Goal: Task Accomplishment & Management: Manage account settings

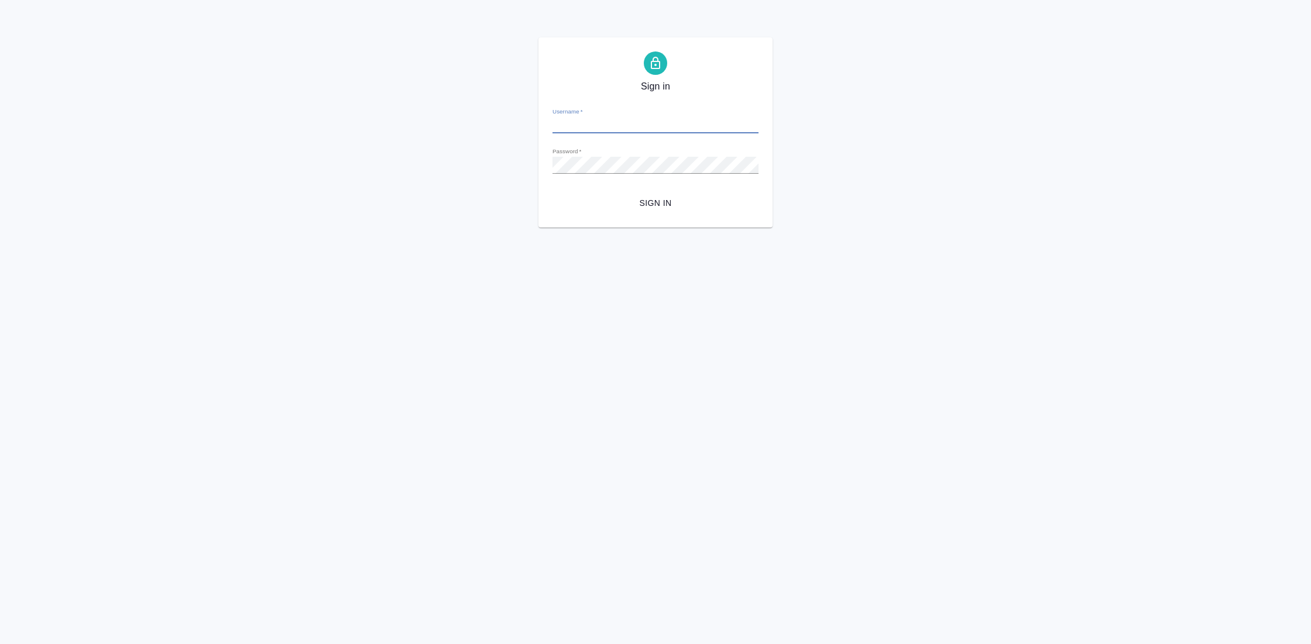
type input "y.gostev@awatera.com"
click at [662, 204] on span "Sign in" at bounding box center [655, 203] width 187 height 15
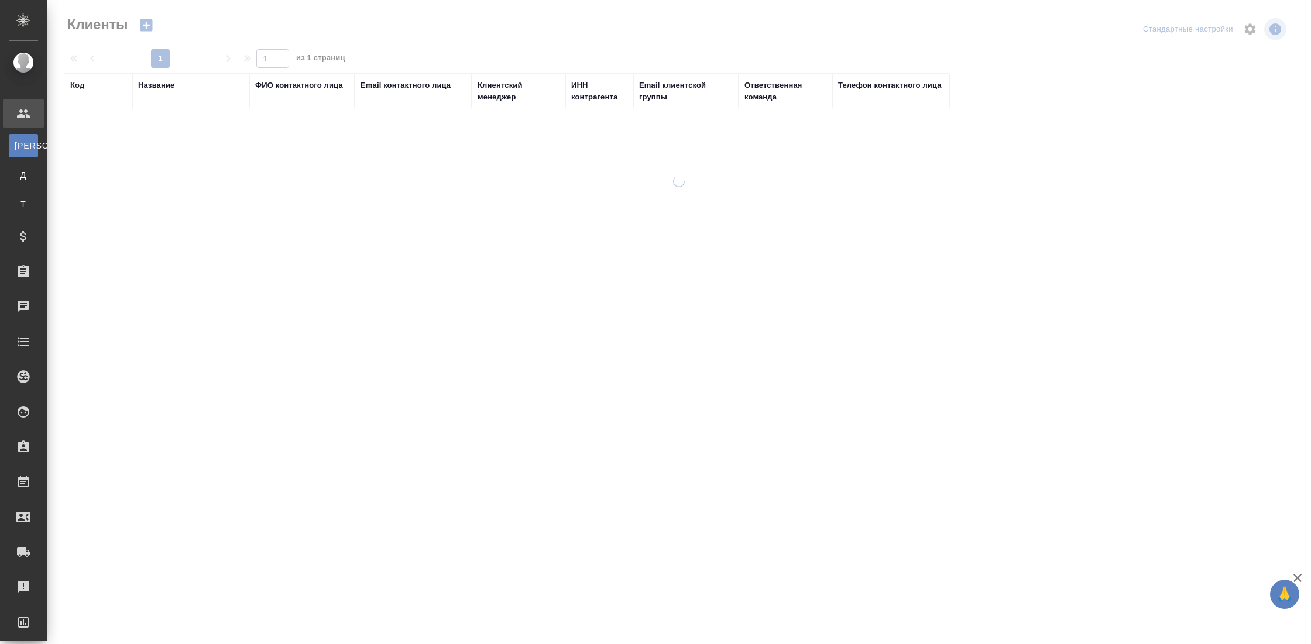
select select "RU"
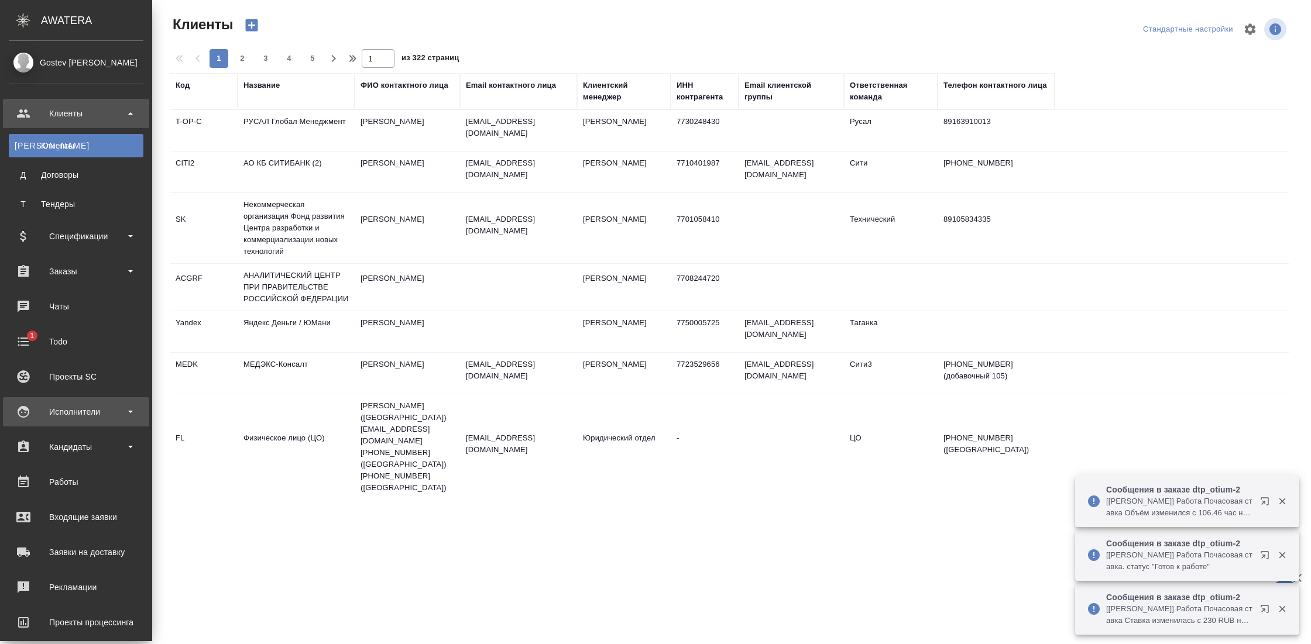
click at [102, 414] on div "Исполнители" at bounding box center [76, 412] width 135 height 18
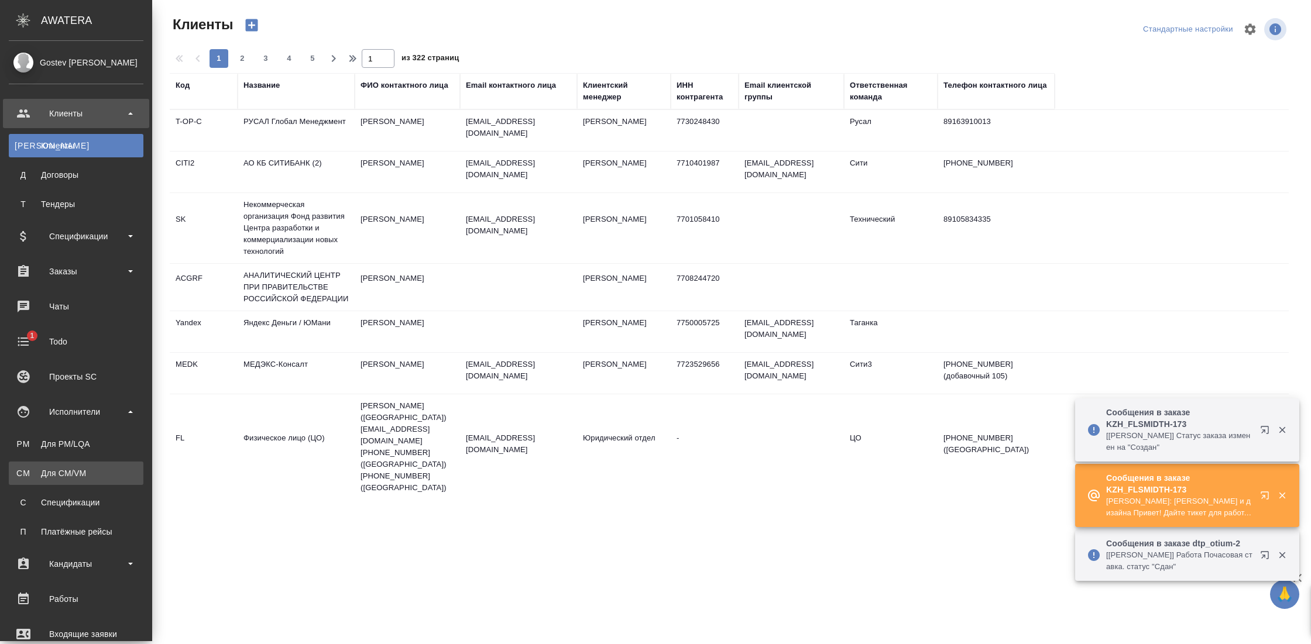
click at [75, 468] on div "Для CM/VM" at bounding box center [76, 473] width 123 height 12
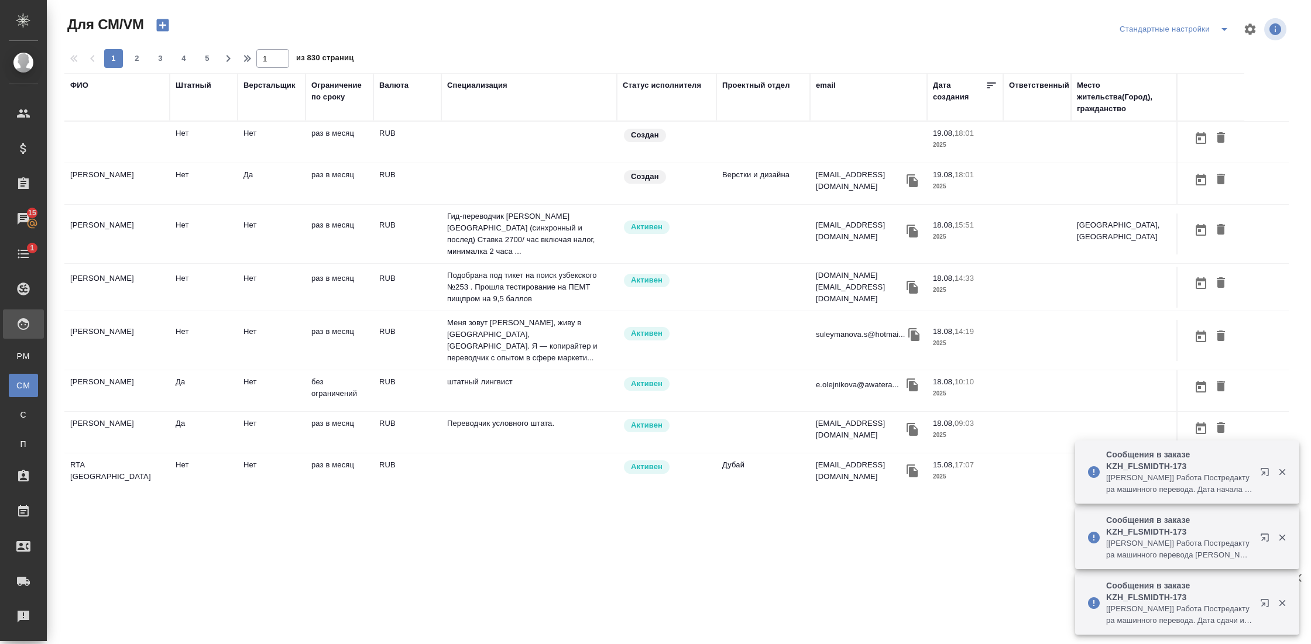
click at [135, 163] on td "[PERSON_NAME]" at bounding box center [116, 142] width 105 height 41
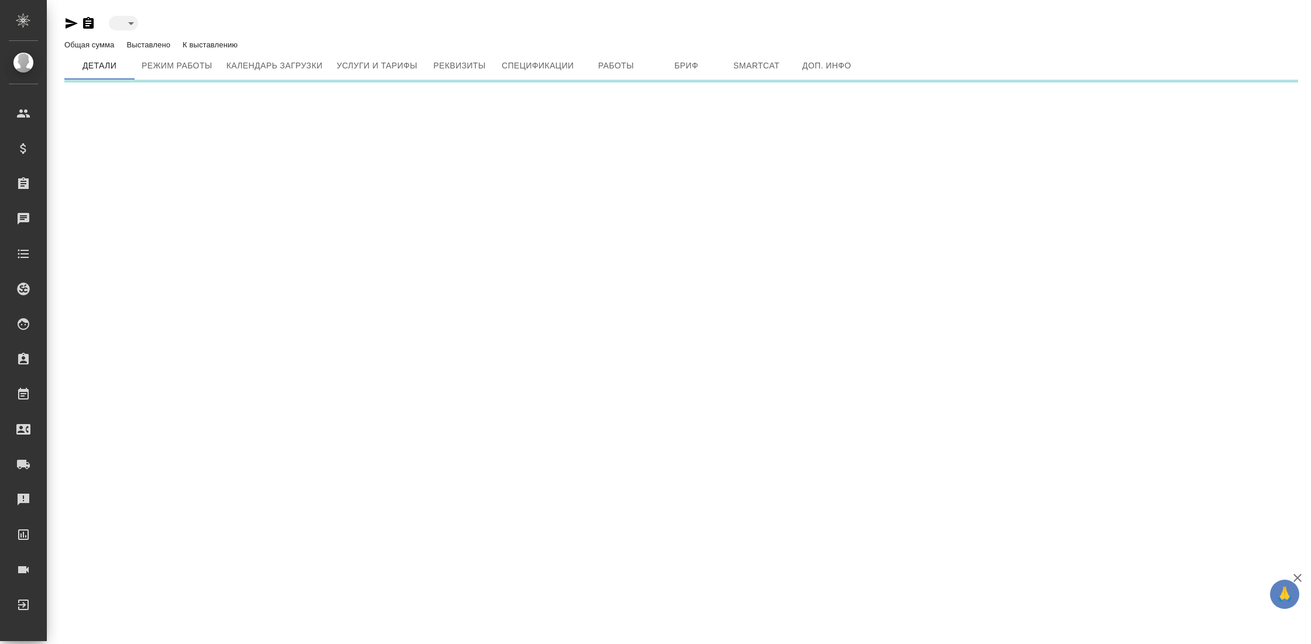
type input "created"
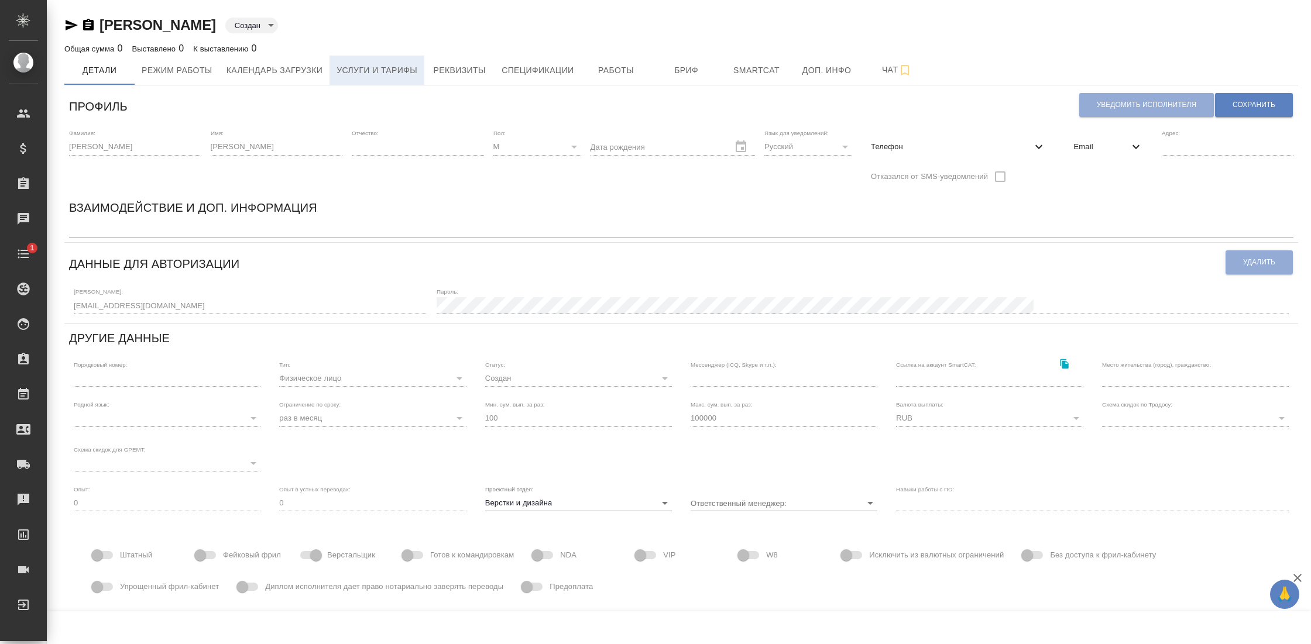
click at [370, 74] on span "Услуги и тарифы" at bounding box center [376, 70] width 81 height 15
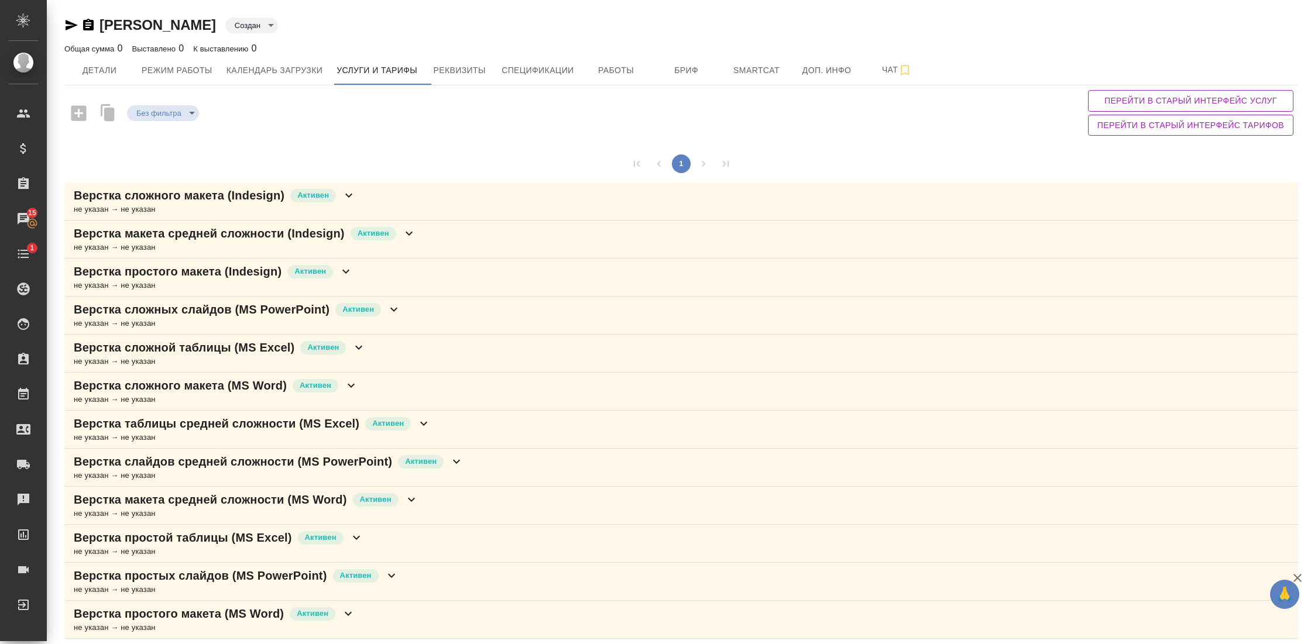
scroll to position [2, 0]
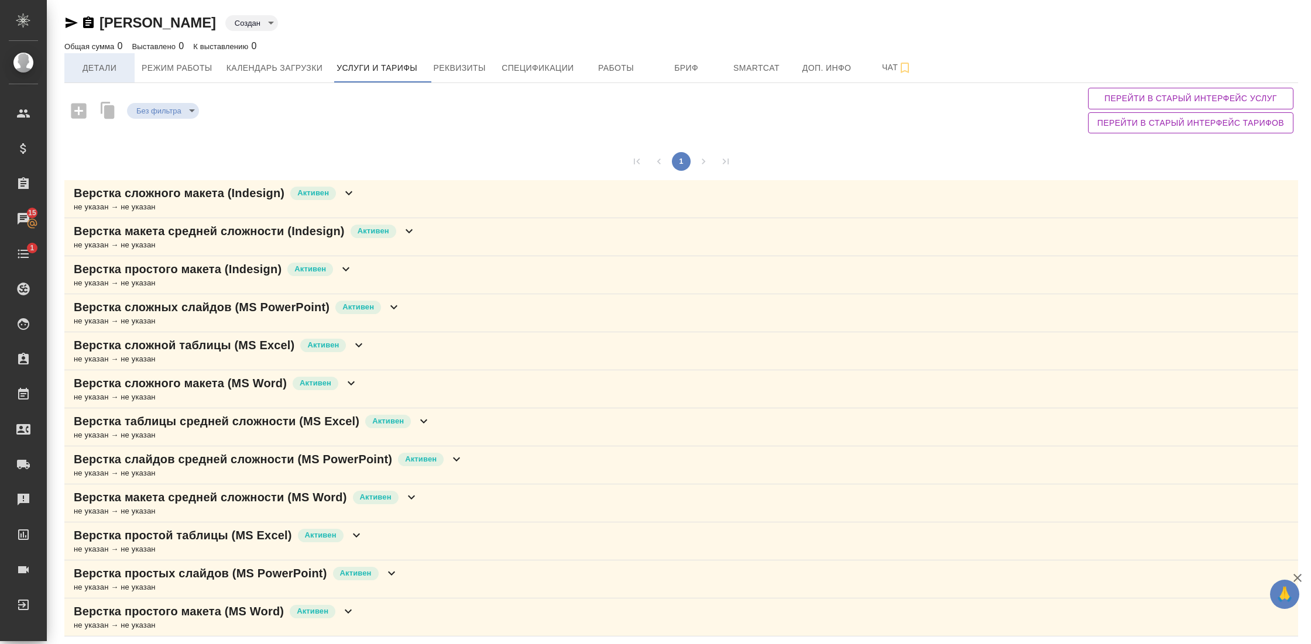
click at [112, 61] on span "Детали" at bounding box center [99, 68] width 56 height 15
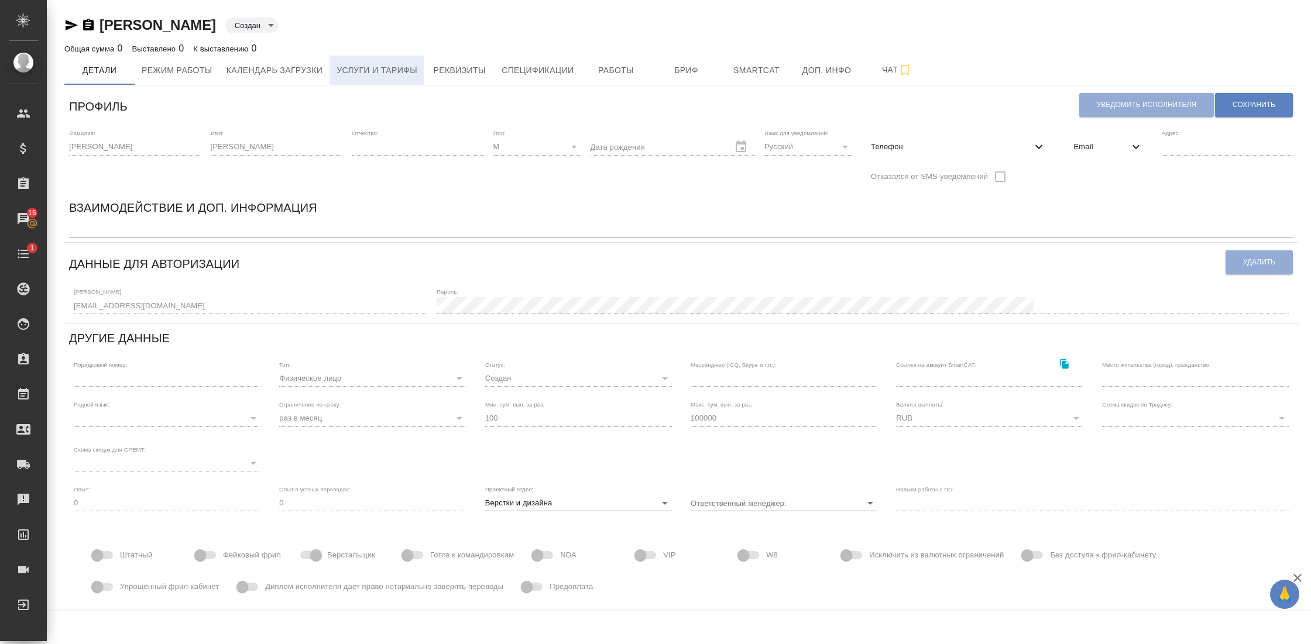
click at [415, 70] on span "Услуги и тарифы" at bounding box center [376, 70] width 81 height 15
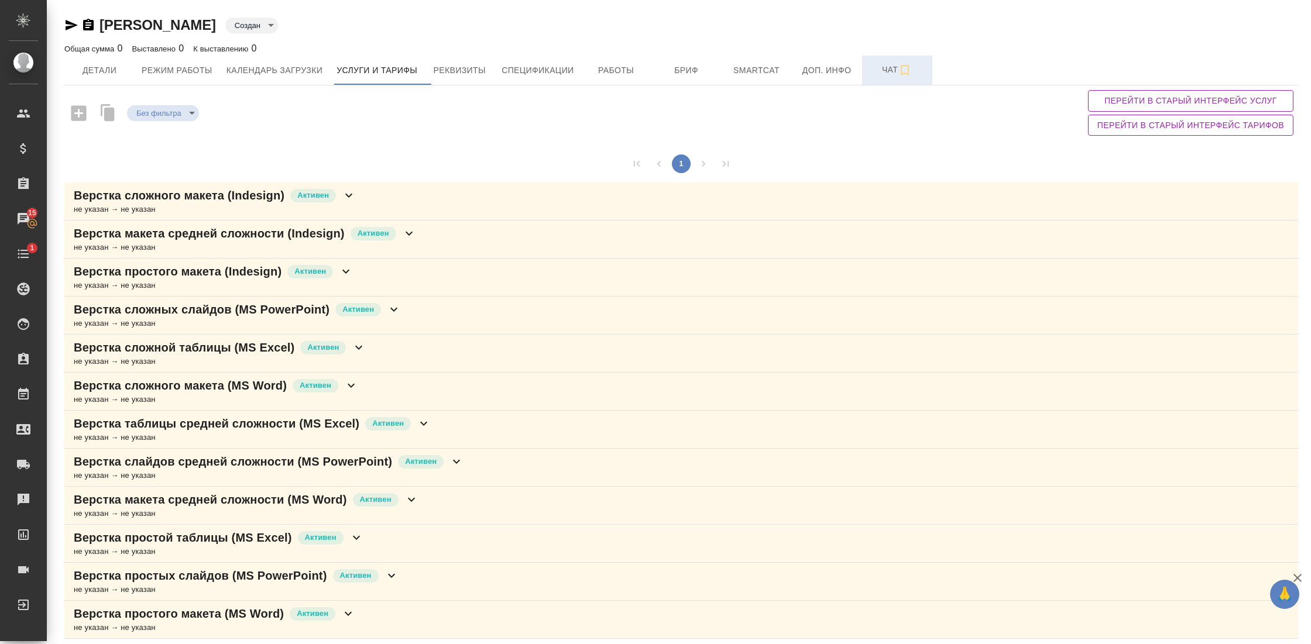
click at [898, 64] on span "Чат" at bounding box center [897, 70] width 56 height 15
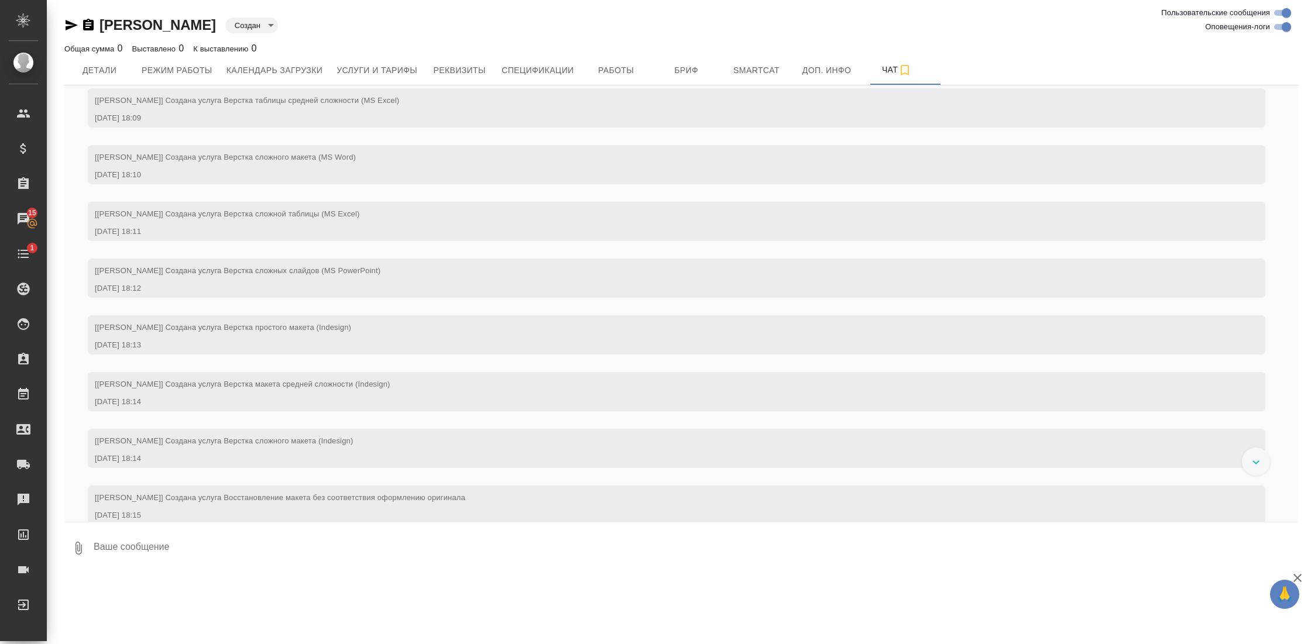
scroll to position [352, 0]
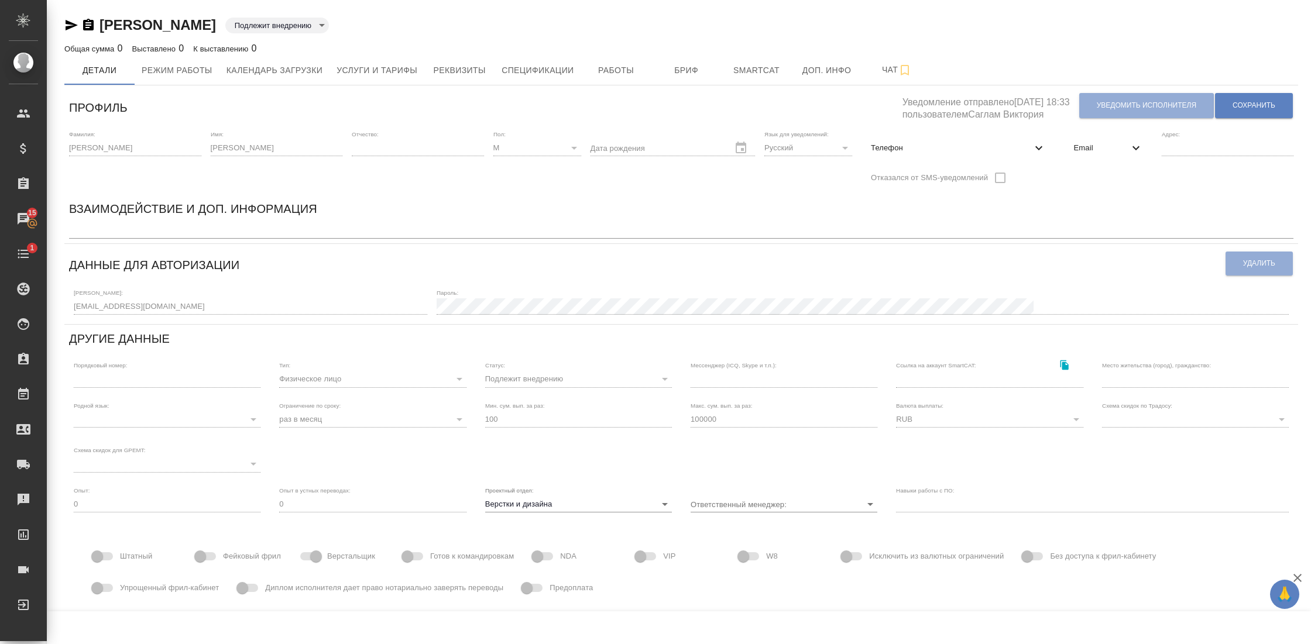
click at [250, 225] on div "x" at bounding box center [681, 230] width 1224 height 16
click at [350, 227] on textarea "Привлекать" at bounding box center [681, 230] width 1224 height 9
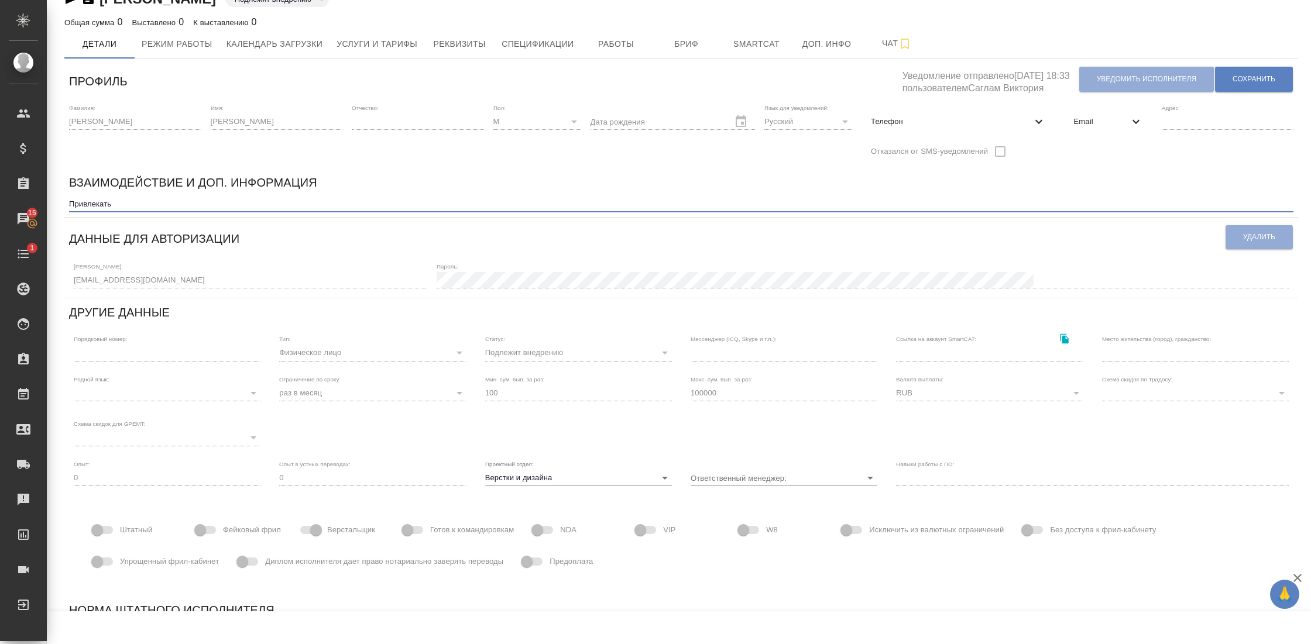
scroll to position [25, 0]
paste textarea "тбор: август 2025. Минск. Все тесты примерно на ~5-6 (были недопонимания по ТЗ)…"
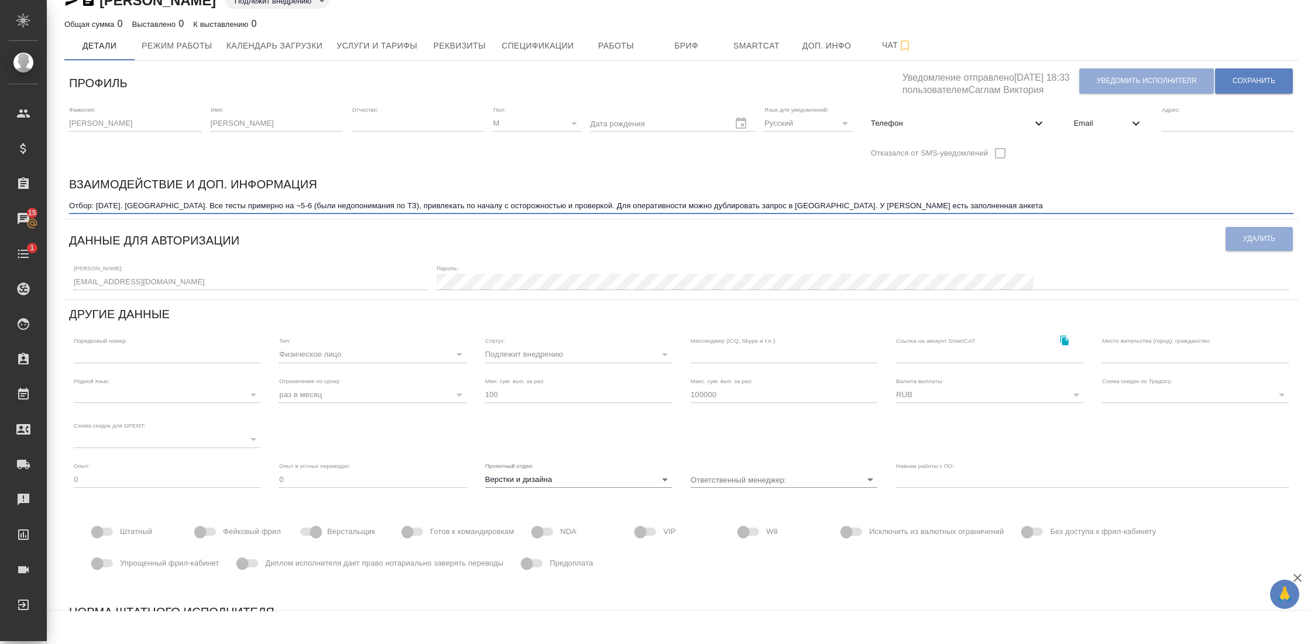
type textarea "Отбор: август 2025. Минск. Все тесты примерно на ~5-6 (были недопонимания по ТЗ…"
click at [1154, 256] on div "Профиль Уведомление отправлено 19.08.2025, 18:33 пользователем Саглам Виктория …" at bounding box center [680, 360] width 1233 height 589
click at [1251, 74] on button "Сохранить" at bounding box center [1254, 80] width 78 height 25
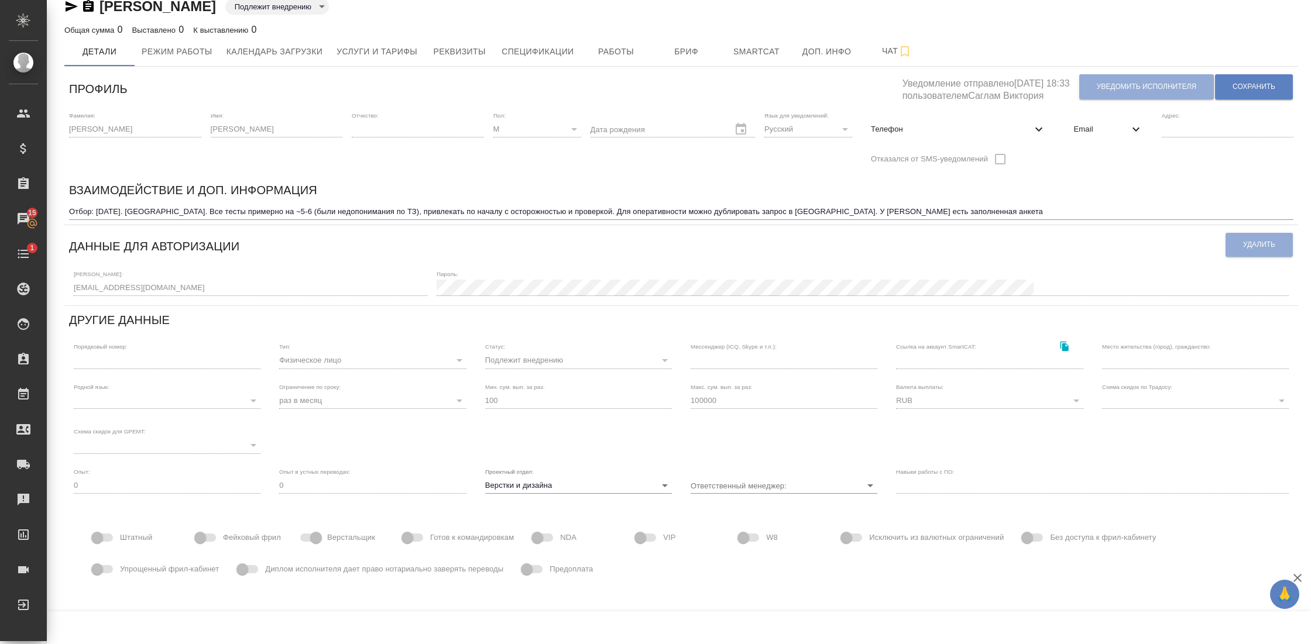
scroll to position [0, 0]
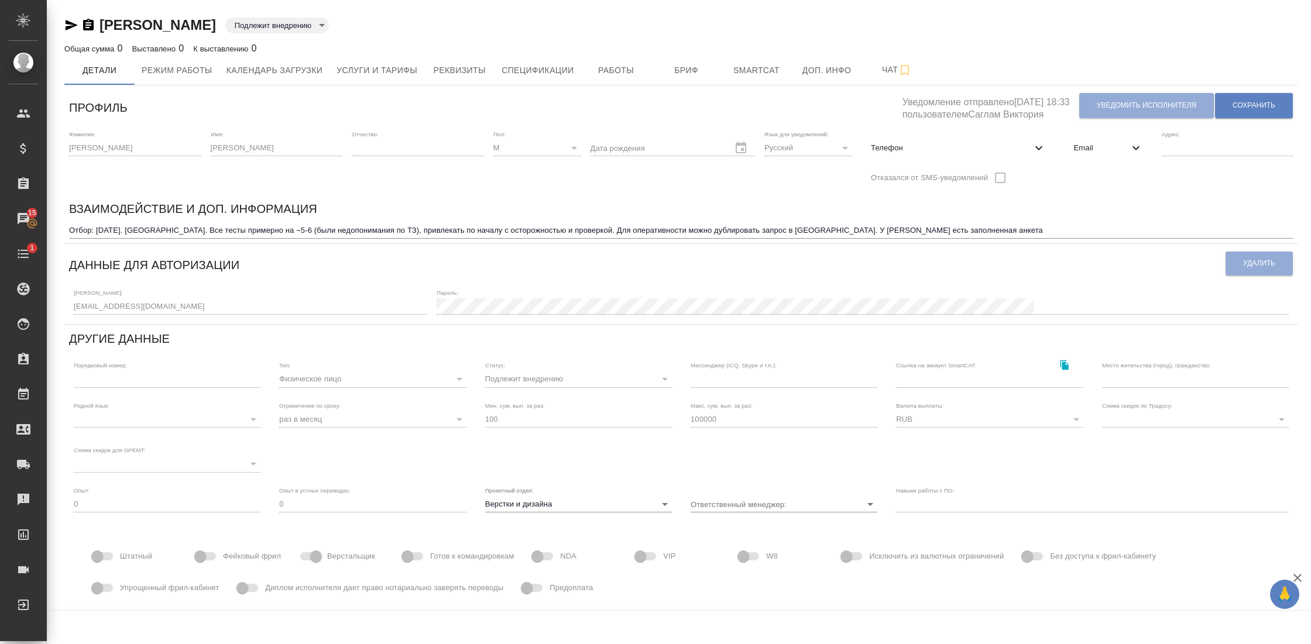
click at [1032, 146] on icon at bounding box center [1039, 148] width 14 height 14
select select "BY"
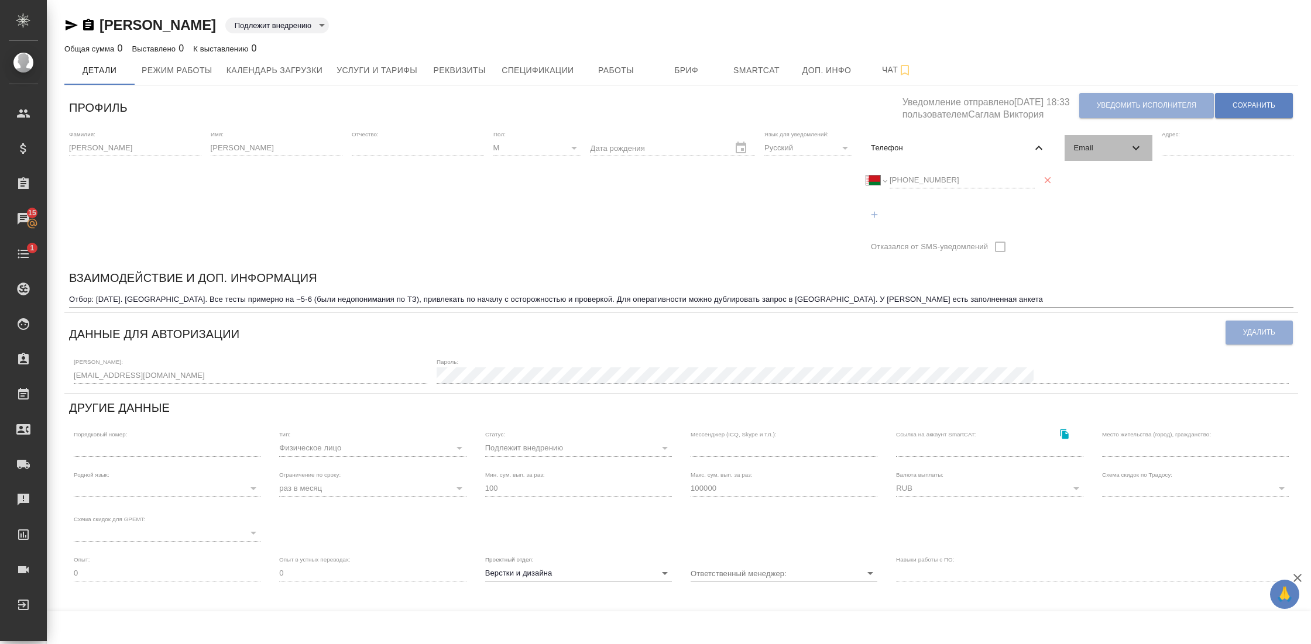
click at [1136, 153] on icon at bounding box center [1136, 148] width 14 height 14
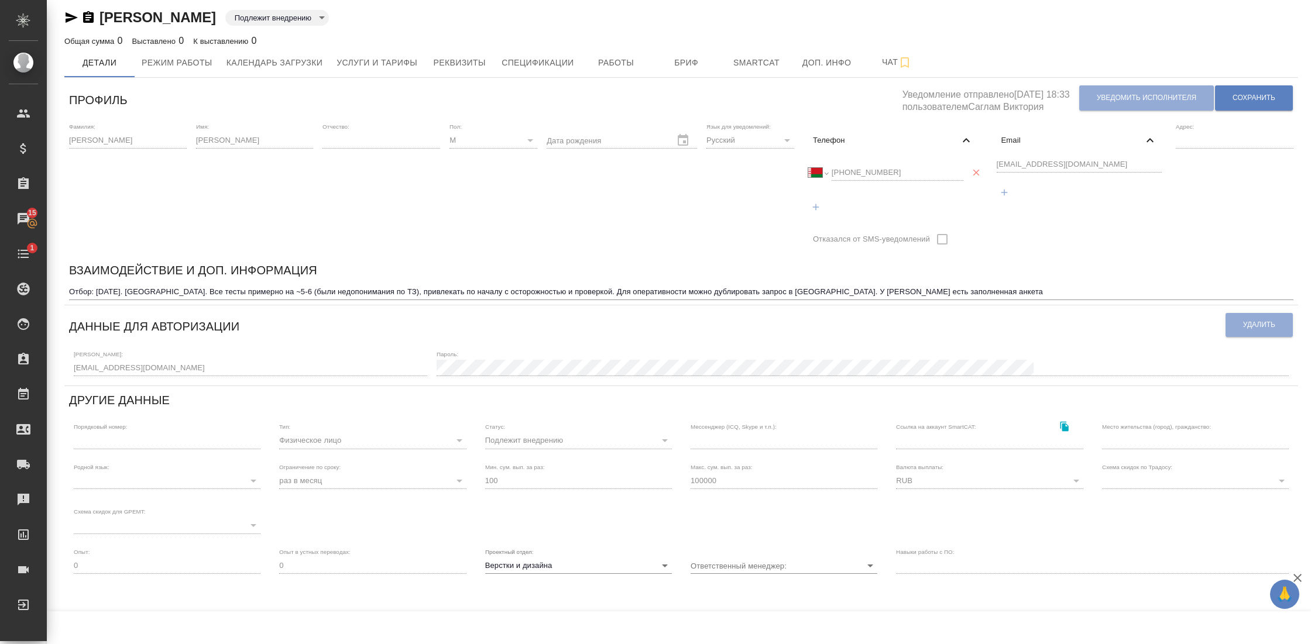
click at [560, 232] on div "Дата рождения" at bounding box center [621, 187] width 150 height 129
